Goal: Task Accomplishment & Management: Manage account settings

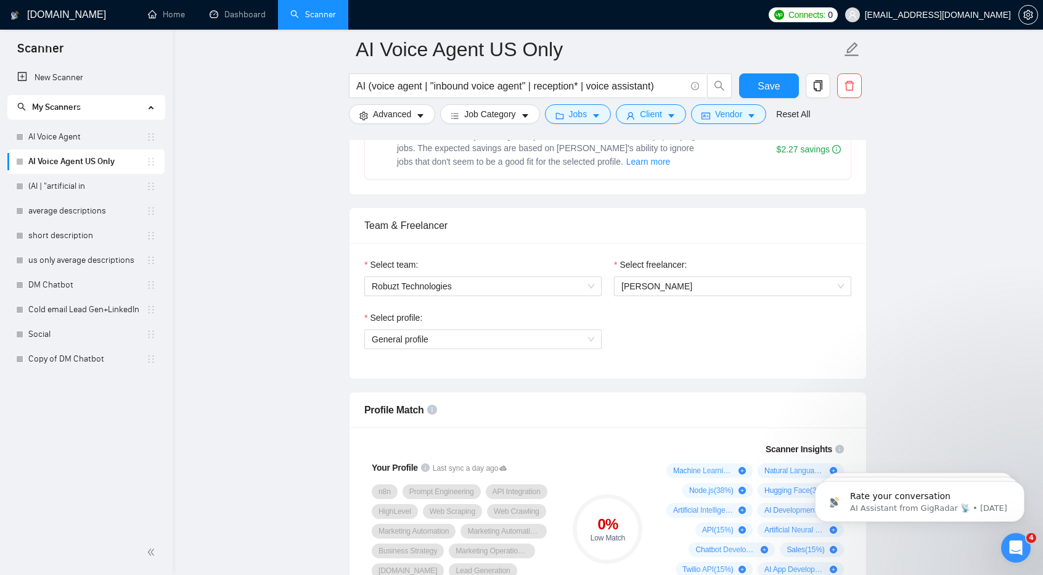
scroll to position [552, 0]
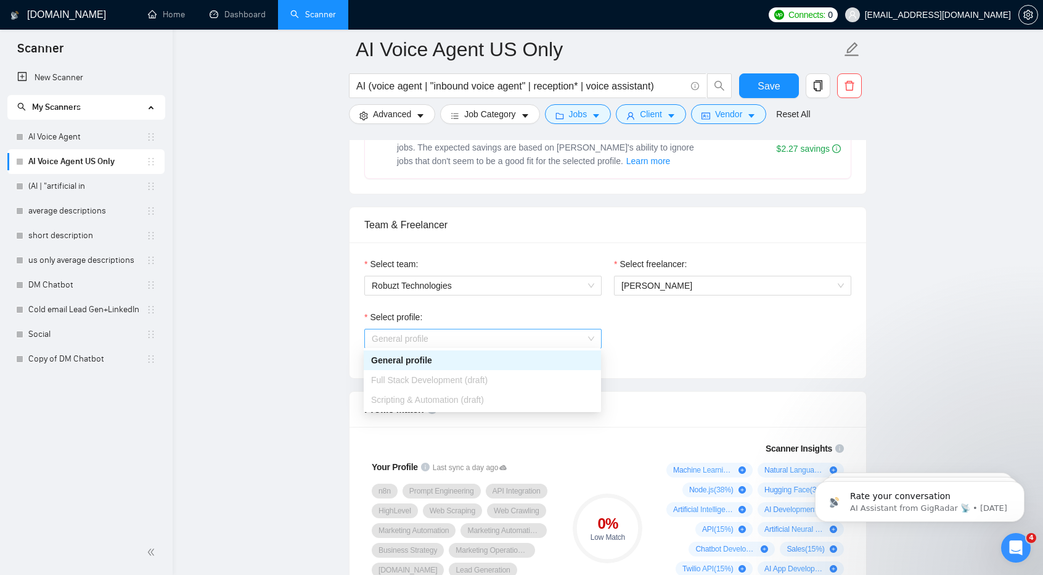
click at [533, 329] on span "General profile" at bounding box center [483, 338] width 223 height 18
click at [513, 390] on div "Scripting & Automation (draft)" at bounding box center [482, 400] width 237 height 20
click at [460, 329] on span "General profile" at bounding box center [483, 338] width 223 height 18
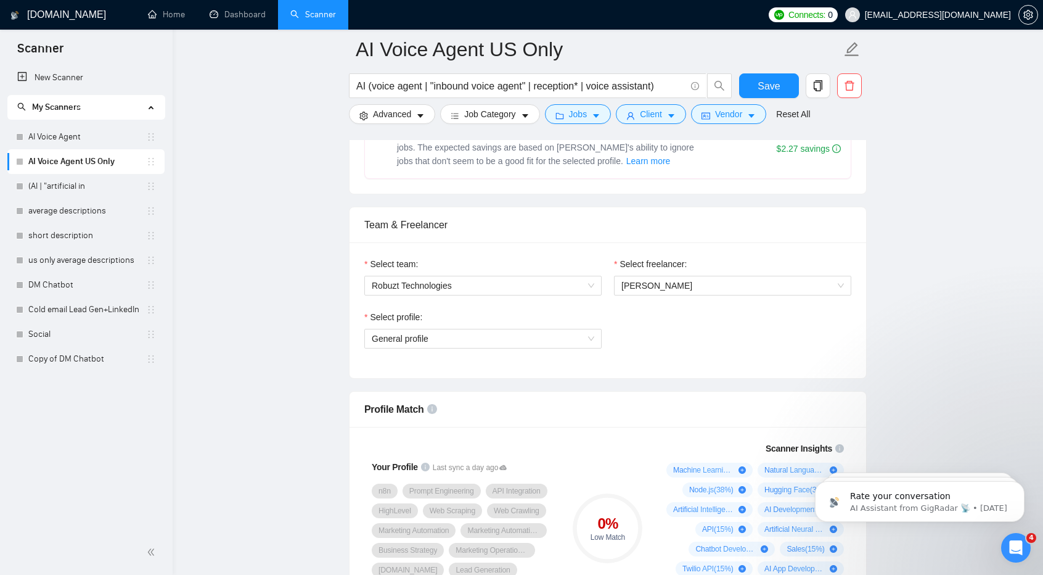
click at [613, 353] on div "Select profile: General profile" at bounding box center [607, 336] width 499 height 53
click at [1019, 17] on span "setting" at bounding box center [1028, 15] width 18 height 10
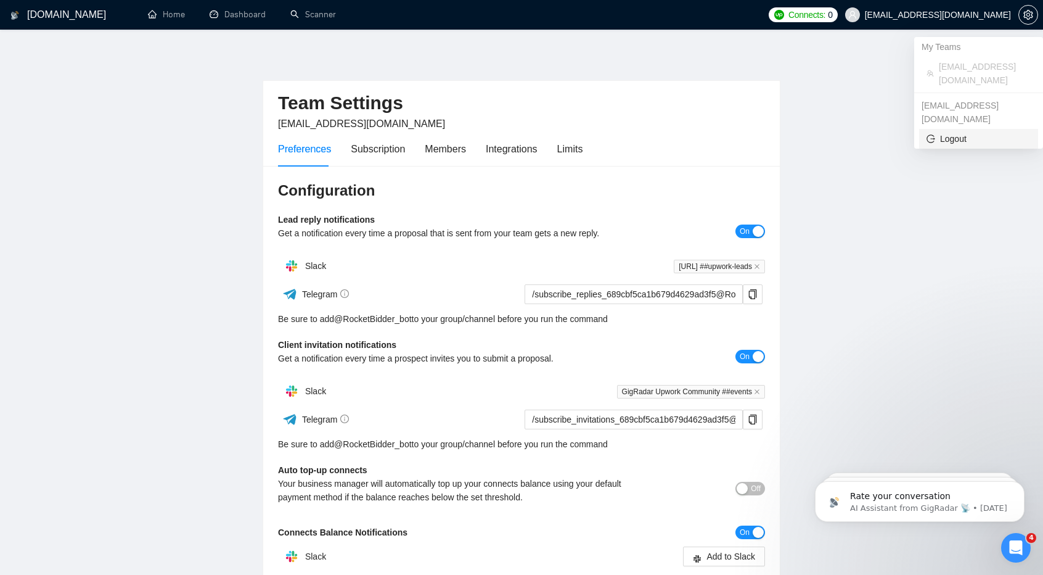
click at [952, 132] on span "Logout" at bounding box center [978, 139] width 104 height 14
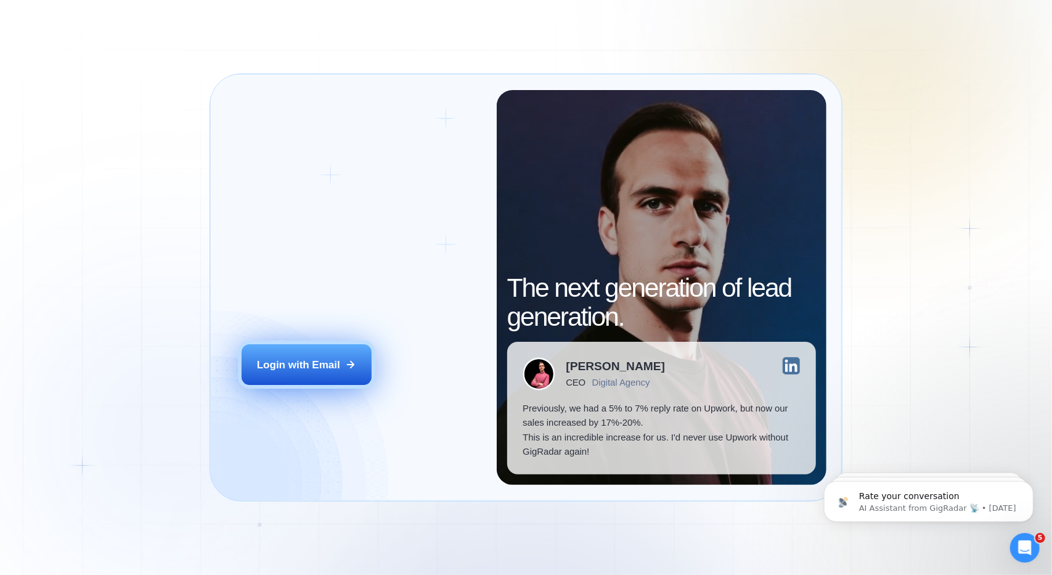
click at [316, 359] on div "Login with Email" at bounding box center [298, 365] width 83 height 14
